Goal: Check status: Check status

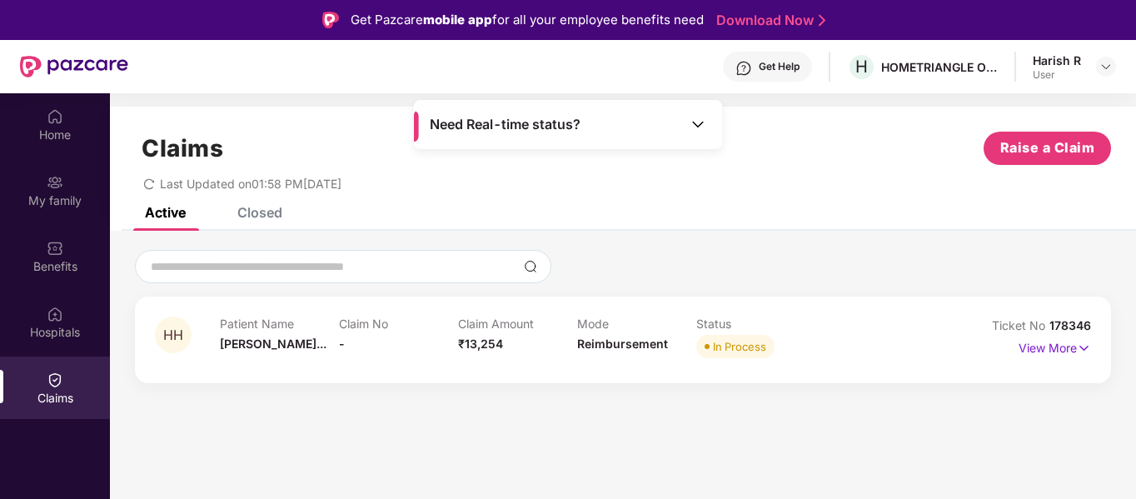
scroll to position [93, 0]
click at [701, 122] on img at bounding box center [698, 124] width 17 height 17
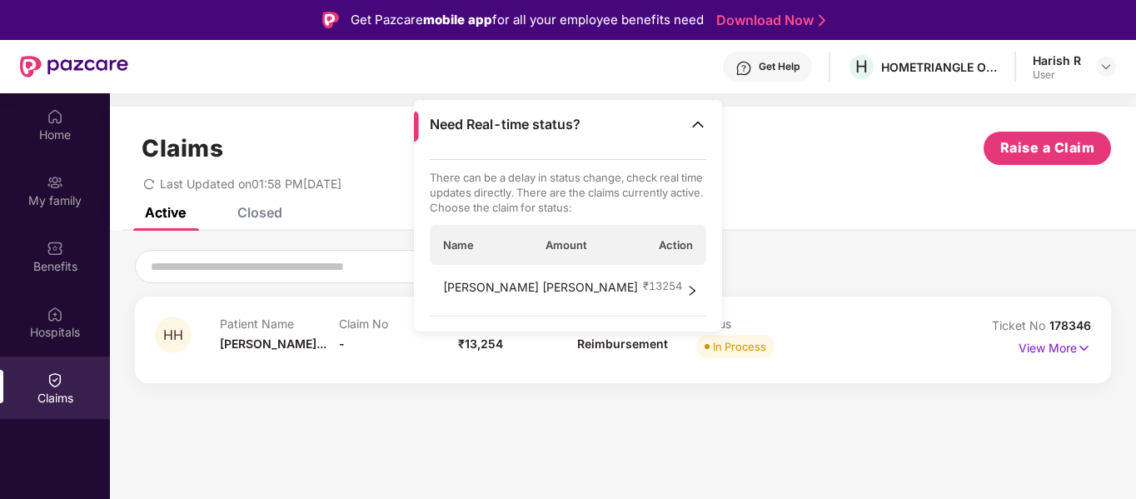
click at [691, 292] on icon "right" at bounding box center [692, 291] width 12 height 12
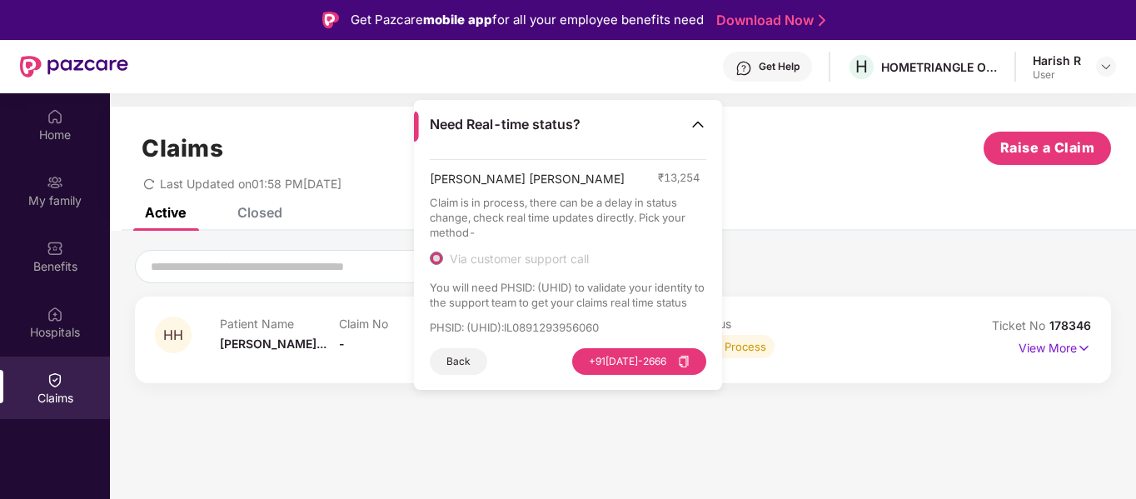
click at [457, 366] on button "Back" at bounding box center [458, 361] width 57 height 27
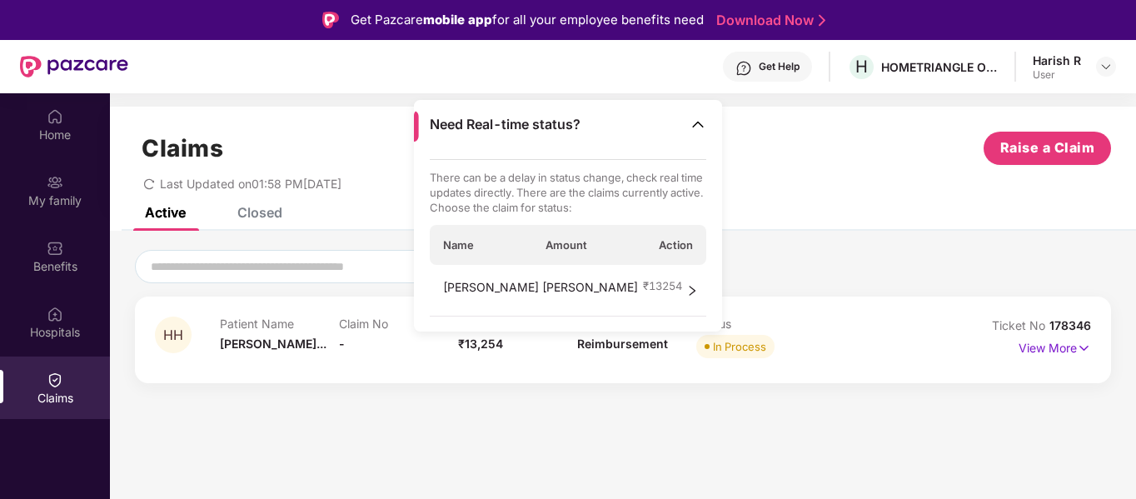
click at [687, 301] on span "right" at bounding box center [692, 290] width 12 height 25
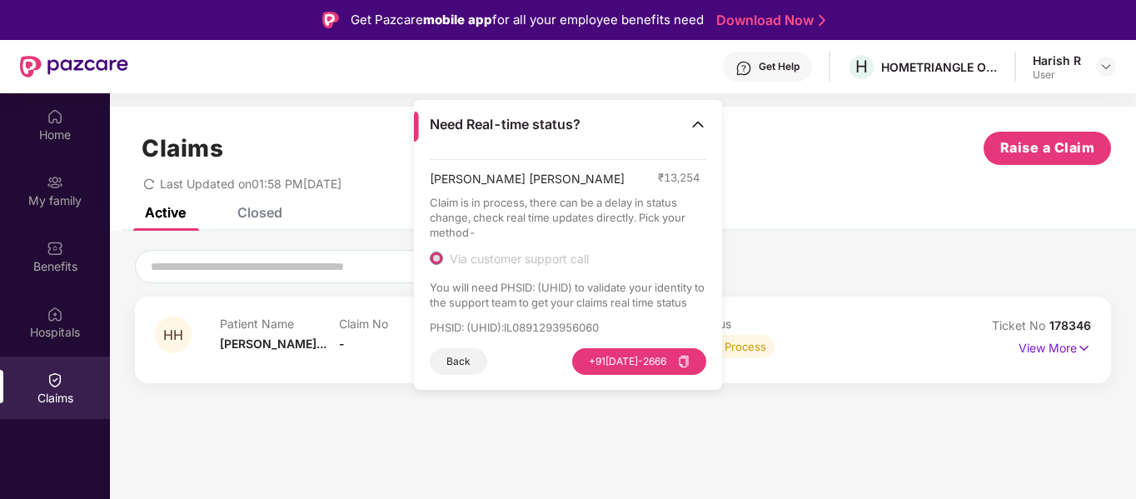
click at [463, 400] on div "HH Patient Name [PERSON_NAME]... Claim No - Claim Amount ₹13,254 Mode Reimburse…" at bounding box center [623, 315] width 1026 height 169
click at [462, 363] on button "Back" at bounding box center [458, 361] width 57 height 27
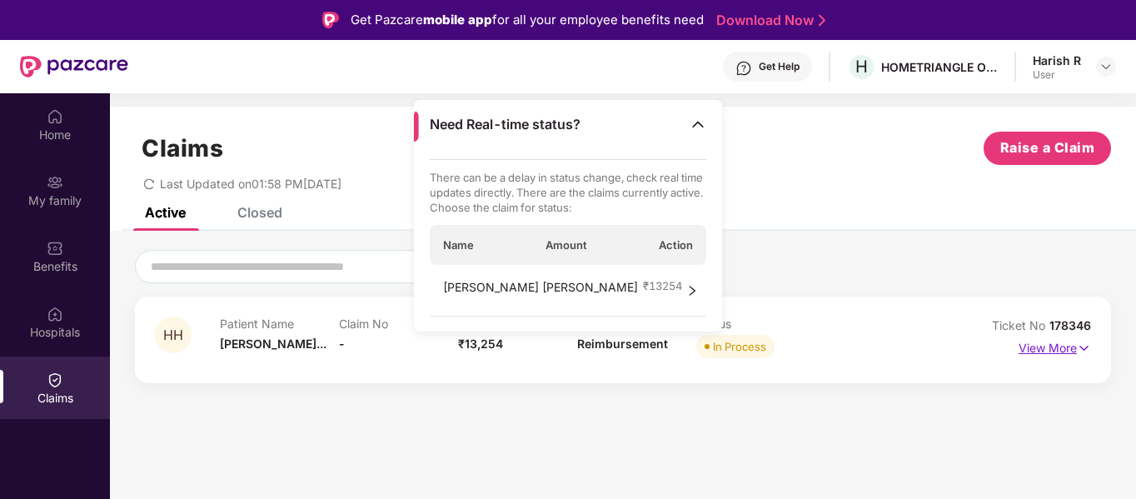
click at [1080, 347] on img at bounding box center [1084, 348] width 14 height 18
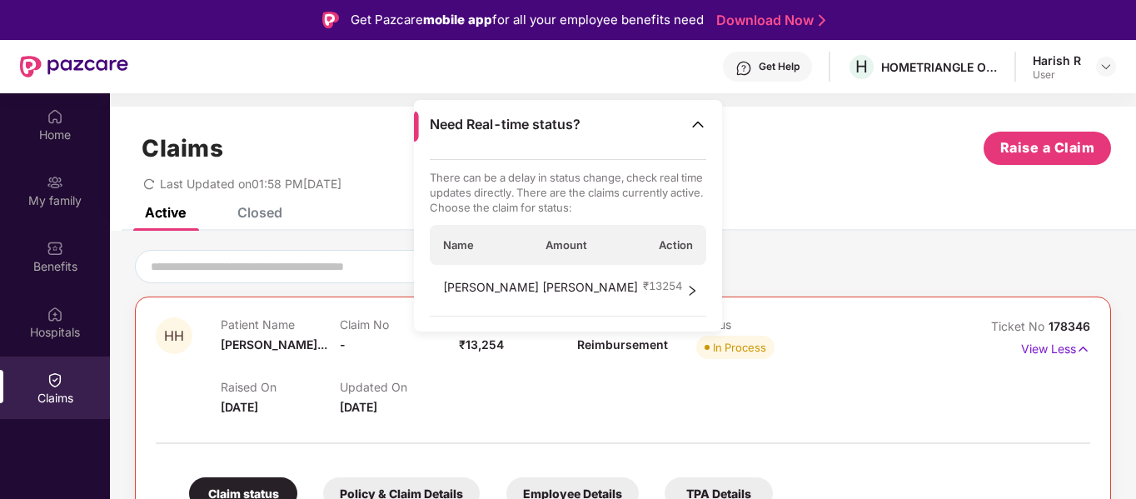
click at [708, 125] on div "Need Real-time status?" at bounding box center [568, 124] width 308 height 49
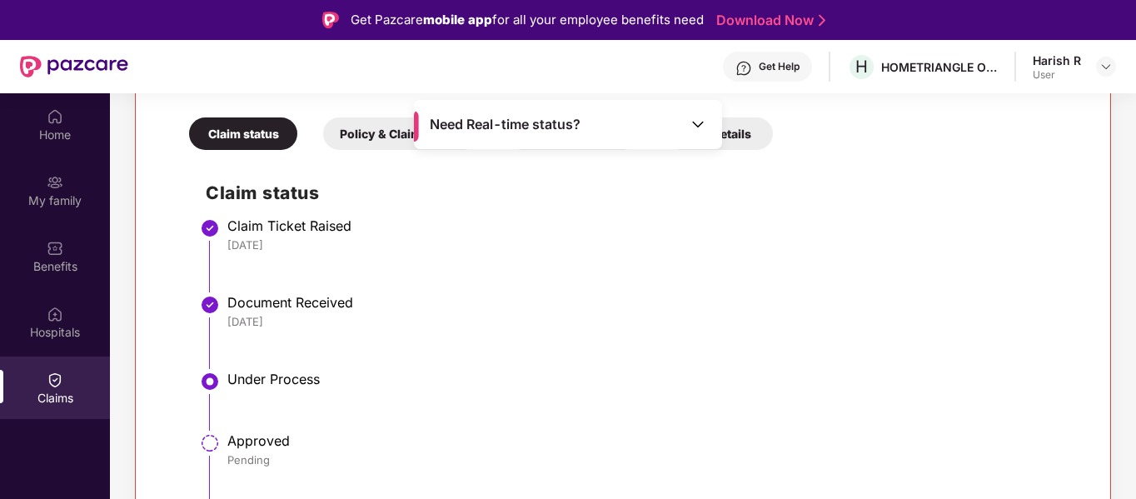
scroll to position [93, 0]
